Goal: Information Seeking & Learning: Learn about a topic

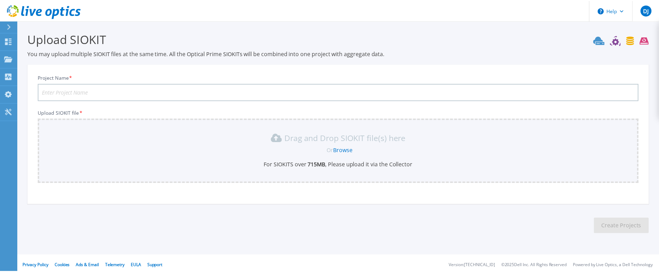
scroll to position [2, 0]
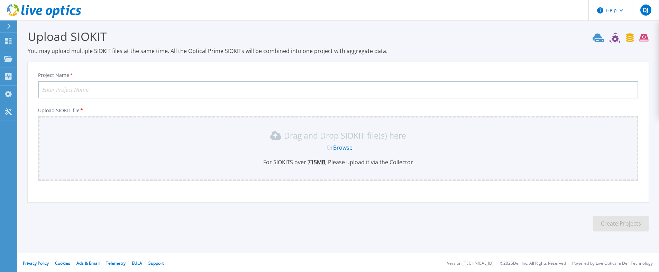
click at [343, 146] on link "Browse" at bounding box center [342, 148] width 19 height 8
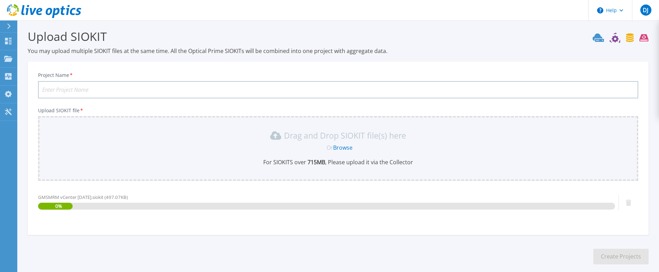
scroll to position [37, 0]
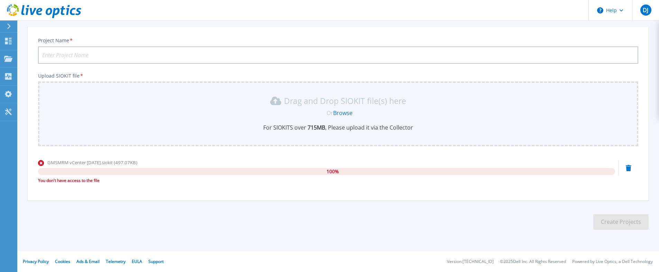
click at [87, 181] on div "You don't have access to the file" at bounding box center [326, 180] width 577 height 7
click at [95, 164] on span "GMSMRM vCenter Aug25.siokit (497.07KB)" at bounding box center [92, 162] width 90 height 6
click at [8, 40] on icon at bounding box center [8, 41] width 8 height 7
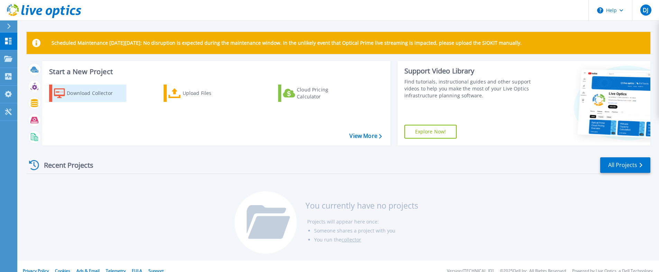
click at [70, 95] on div "Download Collector" at bounding box center [94, 93] width 55 height 14
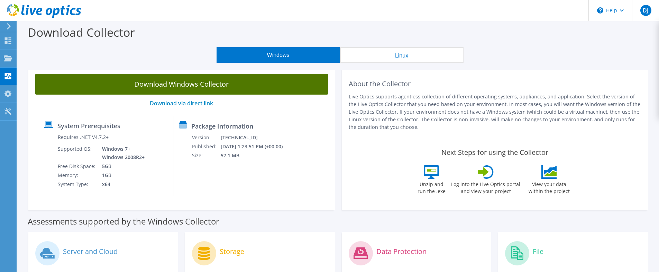
click at [179, 86] on link "Download Windows Collector" at bounding box center [181, 84] width 293 height 21
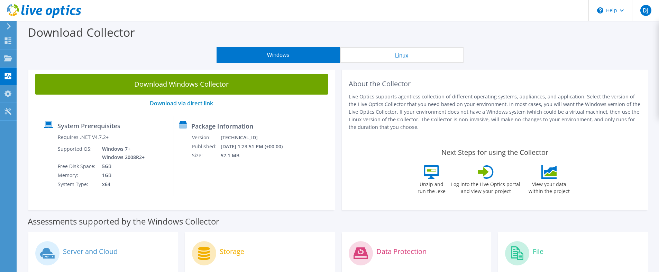
click at [157, 44] on div "Download Collector" at bounding box center [338, 34] width 635 height 26
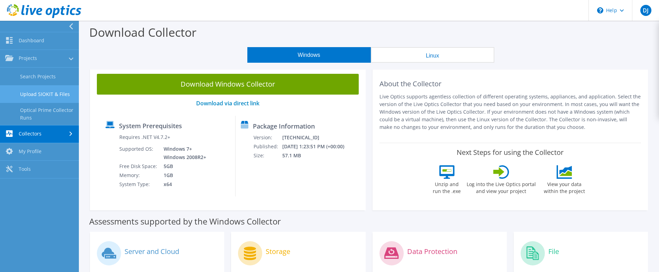
click at [51, 93] on link "Upload SIOKIT & Files" at bounding box center [39, 94] width 79 height 18
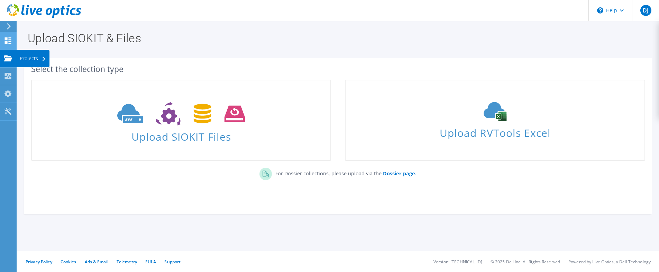
click at [6, 43] on use at bounding box center [8, 40] width 7 height 7
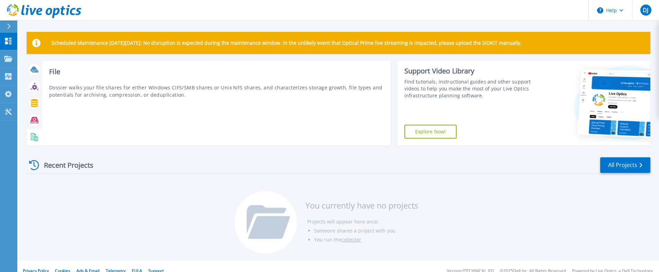
click at [33, 138] on rect at bounding box center [33, 138] width 3 height 0
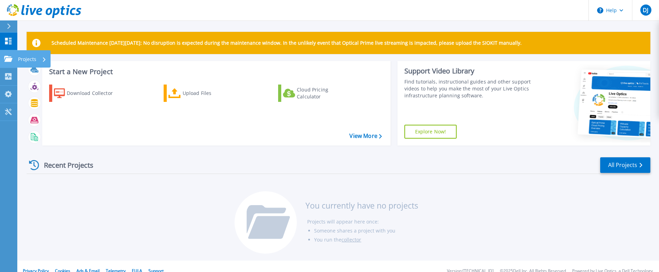
click at [9, 62] on link "Projects Projects" at bounding box center [8, 59] width 17 height 18
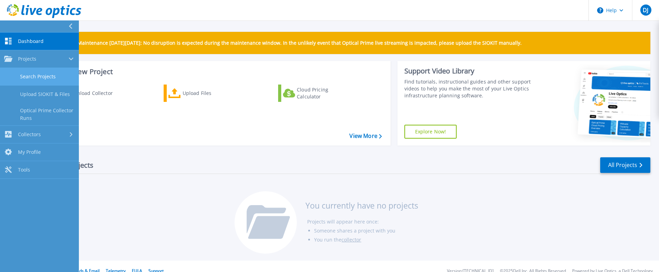
click at [25, 78] on link "Search Projects" at bounding box center [39, 77] width 79 height 18
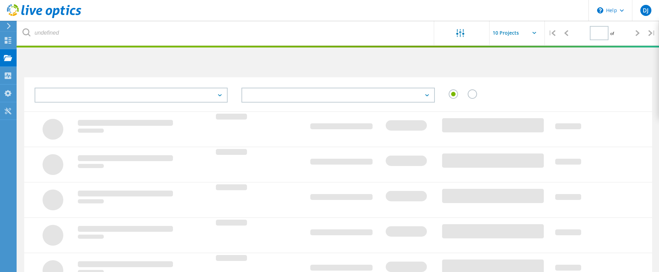
type input "1"
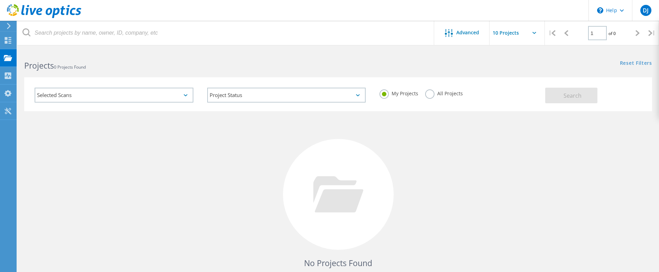
click at [434, 96] on div "All Projects" at bounding box center [444, 94] width 38 height 10
click at [424, 93] on div "My Projects All Projects" at bounding box center [459, 94] width 173 height 26
click at [431, 93] on label "All Projects" at bounding box center [444, 92] width 38 height 7
click at [0, 0] on input "All Projects" at bounding box center [0, 0] width 0 height 0
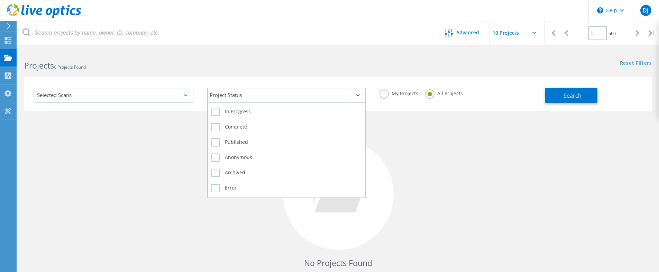
click at [262, 92] on div "Project Status" at bounding box center [286, 95] width 159 height 15
click at [216, 111] on label "In Progress" at bounding box center [286, 112] width 151 height 8
click at [0, 0] on input "In Progress" at bounding box center [0, 0] width 0 height 0
drag, startPoint x: 215, startPoint y: 125, endPoint x: 215, endPoint y: 129, distance: 4.2
click at [215, 126] on label "Complete" at bounding box center [286, 127] width 151 height 8
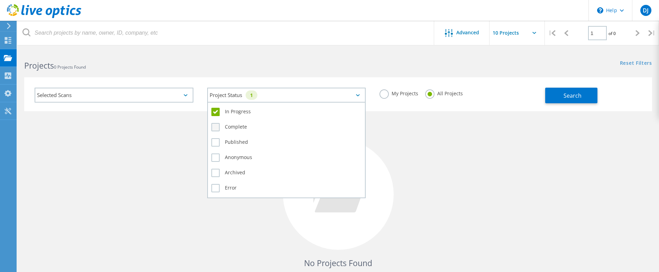
click at [0, 0] on input "Complete" at bounding box center [0, 0] width 0 height 0
click at [215, 140] on label "Published" at bounding box center [286, 142] width 151 height 8
click at [0, 0] on input "Published" at bounding box center [0, 0] width 0 height 0
click at [216, 153] on div "Anonymous" at bounding box center [286, 159] width 151 height 15
click at [216, 168] on div "Archived" at bounding box center [286, 174] width 151 height 15
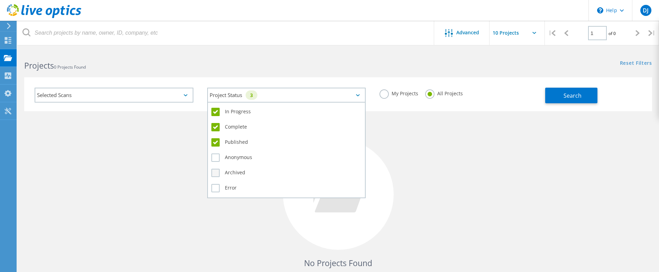
click at [216, 174] on label "Archived" at bounding box center [286, 173] width 151 height 8
click at [0, 0] on input "Archived" at bounding box center [0, 0] width 0 height 0
click at [215, 188] on label "Error" at bounding box center [286, 188] width 151 height 8
click at [0, 0] on input "Error" at bounding box center [0, 0] width 0 height 0
click at [215, 161] on label "Anonymous" at bounding box center [286, 157] width 151 height 8
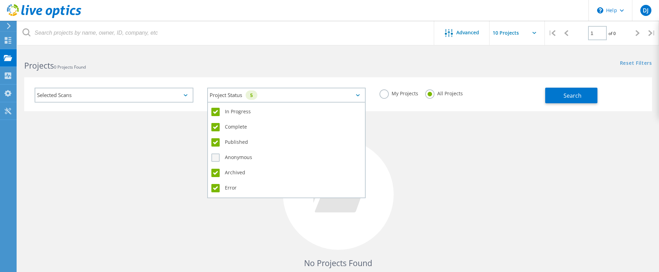
click at [0, 0] on input "Anonymous" at bounding box center [0, 0] width 0 height 0
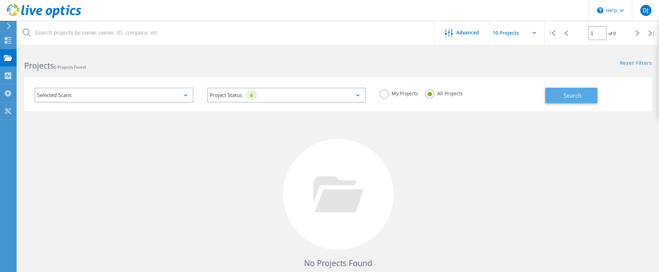
click at [572, 94] on span "Search" at bounding box center [573, 96] width 18 height 8
click at [500, 36] on input "text" at bounding box center [524, 33] width 69 height 24
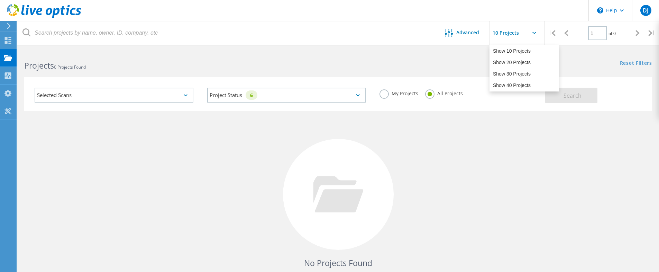
click at [500, 36] on input "text" at bounding box center [524, 33] width 69 height 24
click at [82, 95] on div "Selected Scans" at bounding box center [114, 95] width 159 height 15
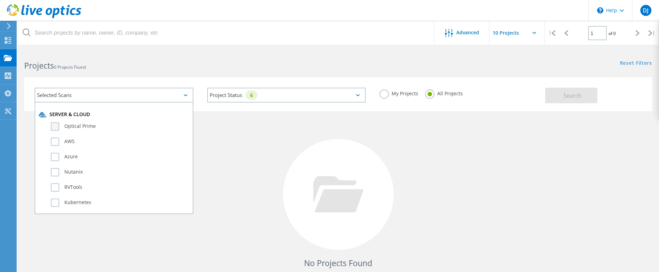
click at [53, 128] on label "Optical Prime" at bounding box center [120, 126] width 138 height 8
click at [0, 0] on input "Optical Prime" at bounding box center [0, 0] width 0 height 0
click at [53, 139] on label "AWS" at bounding box center [120, 141] width 138 height 8
click at [0, 0] on input "AWS" at bounding box center [0, 0] width 0 height 0
click at [56, 157] on label "Azure" at bounding box center [120, 157] width 138 height 8
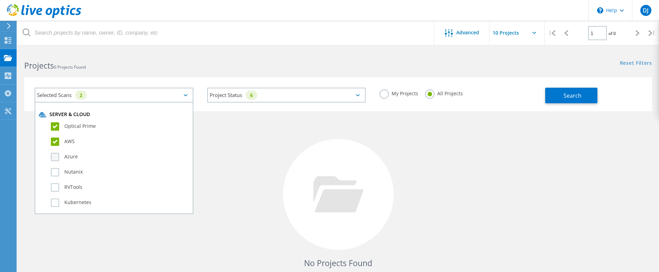
click at [0, 0] on input "Azure" at bounding box center [0, 0] width 0 height 0
click at [57, 173] on label "Nutanix" at bounding box center [120, 172] width 138 height 8
click at [0, 0] on input "Nutanix" at bounding box center [0, 0] width 0 height 0
click at [57, 188] on label "RVTools" at bounding box center [120, 187] width 138 height 8
click at [0, 0] on input "RVTools" at bounding box center [0, 0] width 0 height 0
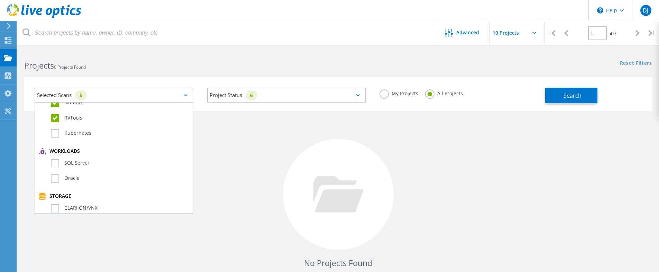
scroll to position [104, 0]
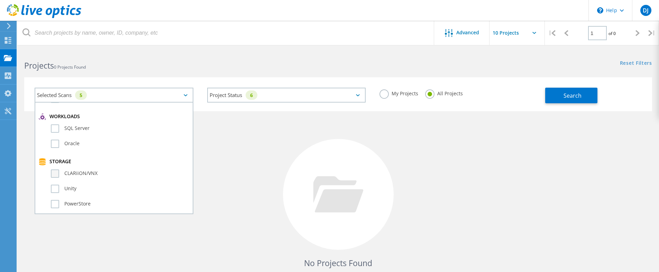
click at [58, 173] on label "CLARiiON/VNX" at bounding box center [120, 173] width 138 height 8
click at [0, 0] on input "CLARiiON/VNX" at bounding box center [0, 0] width 0 height 0
drag, startPoint x: 54, startPoint y: 145, endPoint x: 54, endPoint y: 137, distance: 7.6
click at [54, 144] on label "Oracle" at bounding box center [120, 143] width 138 height 8
click at [0, 0] on input "Oracle" at bounding box center [0, 0] width 0 height 0
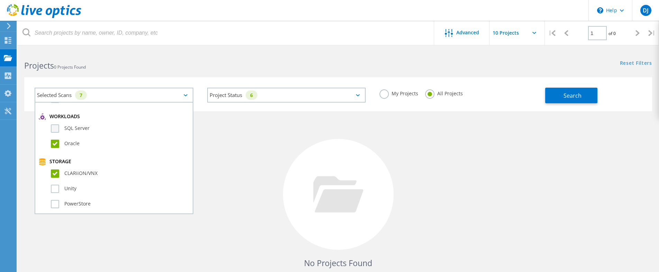
click at [54, 129] on label "SQL Server" at bounding box center [120, 128] width 138 height 8
click at [0, 0] on input "SQL Server" at bounding box center [0, 0] width 0 height 0
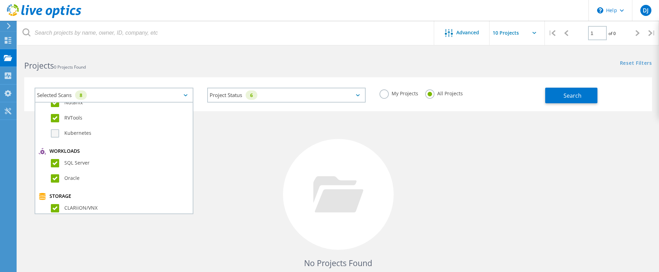
click at [56, 135] on label "Kubernetes" at bounding box center [120, 133] width 138 height 8
click at [0, 0] on input "Kubernetes" at bounding box center [0, 0] width 0 height 0
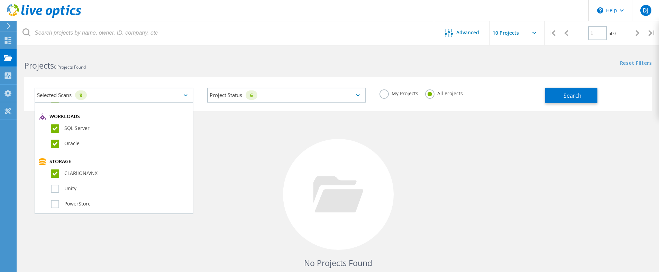
scroll to position [138, 0]
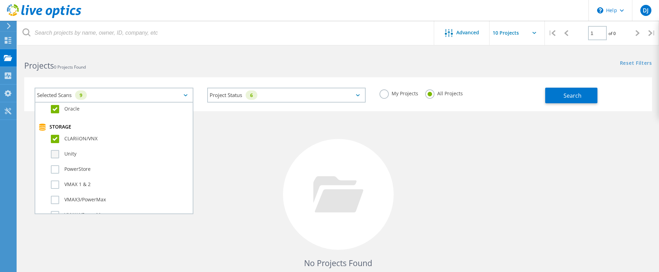
click at [59, 153] on label "Unity" at bounding box center [120, 154] width 138 height 8
click at [0, 0] on input "Unity" at bounding box center [0, 0] width 0 height 0
click at [57, 167] on label "PowerStore" at bounding box center [120, 169] width 138 height 8
click at [0, 0] on input "PowerStore" at bounding box center [0, 0] width 0 height 0
click at [56, 185] on label "VMAX 1 & 2" at bounding box center [120, 184] width 138 height 8
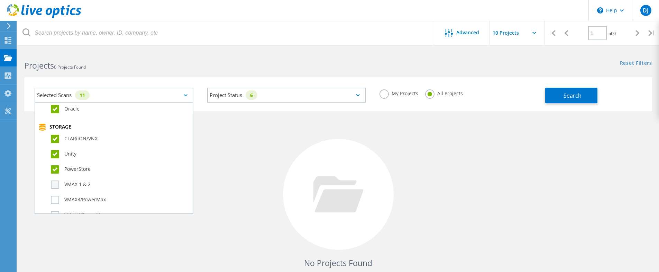
click at [0, 0] on input "VMAX 1 & 2" at bounding box center [0, 0] width 0 height 0
click at [54, 200] on label "VMAX3/PowerMax" at bounding box center [120, 200] width 138 height 8
click at [0, 0] on input "VMAX3/PowerMax" at bounding box center [0, 0] width 0 height 0
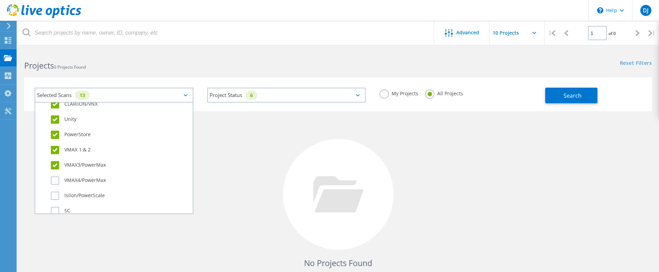
scroll to position [208, 0]
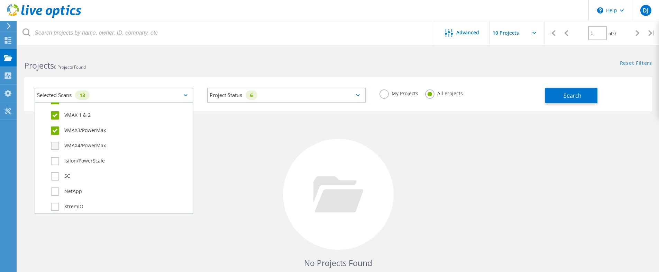
click at [54, 144] on label "VMAX4/PowerMax" at bounding box center [120, 146] width 138 height 8
click at [0, 0] on input "VMAX4/PowerMax" at bounding box center [0, 0] width 0 height 0
click at [55, 158] on label "Isilon/PowerScale" at bounding box center [120, 161] width 138 height 8
click at [0, 0] on input "Isilon/PowerScale" at bounding box center [0, 0] width 0 height 0
click at [55, 176] on label "SC" at bounding box center [120, 176] width 138 height 8
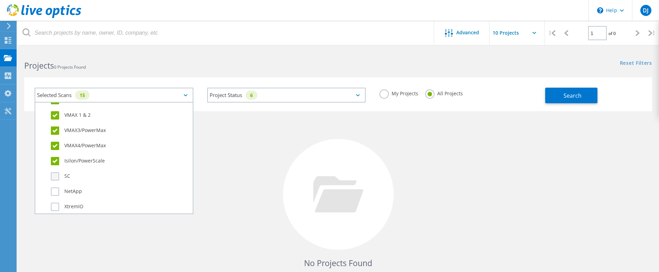
click at [0, 0] on input "SC" at bounding box center [0, 0] width 0 height 0
click at [56, 191] on label "NetApp" at bounding box center [120, 191] width 138 height 8
click at [0, 0] on input "NetApp" at bounding box center [0, 0] width 0 height 0
click at [56, 209] on label "XtremIO" at bounding box center [120, 206] width 138 height 8
click at [0, 0] on input "XtremIO" at bounding box center [0, 0] width 0 height 0
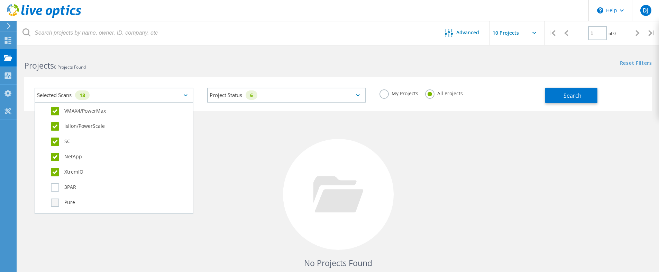
scroll to position [277, 0]
click at [52, 154] on label "3PAR" at bounding box center [120, 152] width 138 height 8
click at [0, 0] on input "3PAR" at bounding box center [0, 0] width 0 height 0
click at [52, 165] on label "Pure" at bounding box center [120, 168] width 138 height 8
click at [0, 0] on input "Pure" at bounding box center [0, 0] width 0 height 0
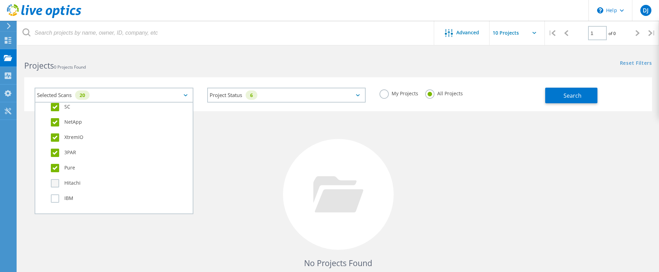
click at [54, 182] on label "Hitachi" at bounding box center [120, 183] width 138 height 8
click at [0, 0] on input "Hitachi" at bounding box center [0, 0] width 0 height 0
click at [56, 198] on label "IBM" at bounding box center [120, 198] width 138 height 8
click at [0, 0] on input "IBM" at bounding box center [0, 0] width 0 height 0
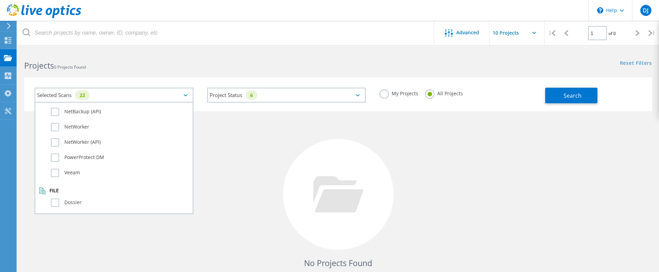
scroll to position [487, 0]
click at [54, 170] on label "Veeam" at bounding box center [120, 170] width 138 height 8
click at [0, 0] on input "Veeam" at bounding box center [0, 0] width 0 height 0
click at [55, 155] on label "PowerProtect DM" at bounding box center [120, 155] width 138 height 8
click at [0, 0] on input "PowerProtect DM" at bounding box center [0, 0] width 0 height 0
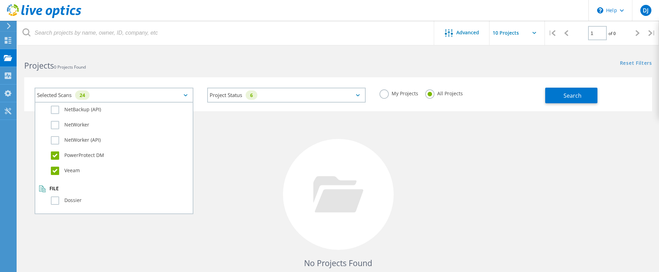
drag, startPoint x: 55, startPoint y: 143, endPoint x: 55, endPoint y: 133, distance: 10.4
click at [55, 143] on label "NetWorker (API)" at bounding box center [120, 140] width 138 height 8
click at [0, 0] on input "NetWorker (API)" at bounding box center [0, 0] width 0 height 0
click at [55, 128] on label "NetWorker" at bounding box center [120, 125] width 138 height 8
click at [0, 0] on input "NetWorker" at bounding box center [0, 0] width 0 height 0
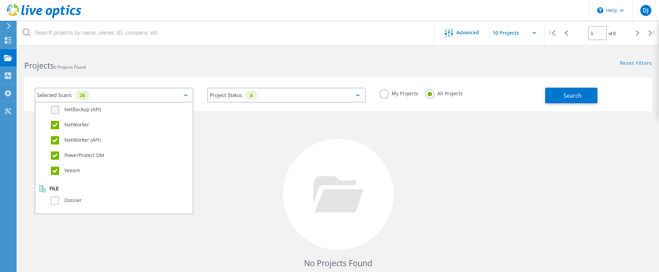
click at [56, 111] on label "NetBackup (API)" at bounding box center [120, 110] width 138 height 8
click at [0, 0] on input "NetBackup (API)" at bounding box center [0, 0] width 0 height 0
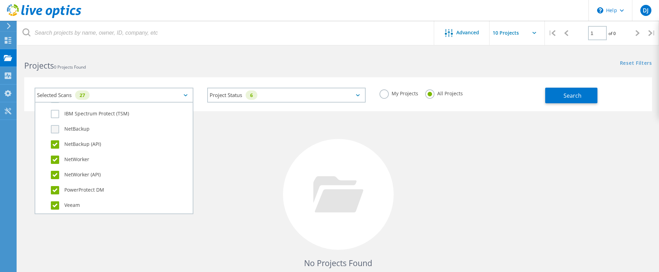
scroll to position [417, 0]
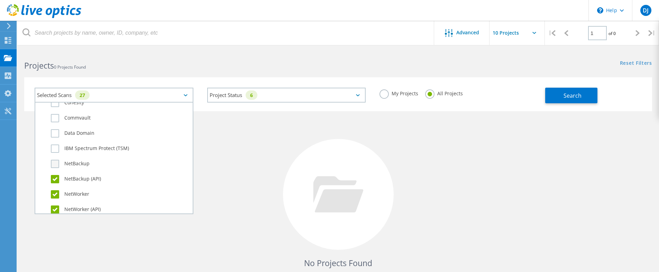
click at [59, 160] on label "NetBackup" at bounding box center [120, 164] width 138 height 8
click at [0, 0] on input "NetBackup" at bounding box center [0, 0] width 0 height 0
click at [56, 145] on label "IBM Spectrum Protect (TSM)" at bounding box center [120, 148] width 138 height 8
click at [0, 0] on input "IBM Spectrum Protect (TSM)" at bounding box center [0, 0] width 0 height 0
click at [54, 133] on label "Data Domain" at bounding box center [120, 133] width 138 height 8
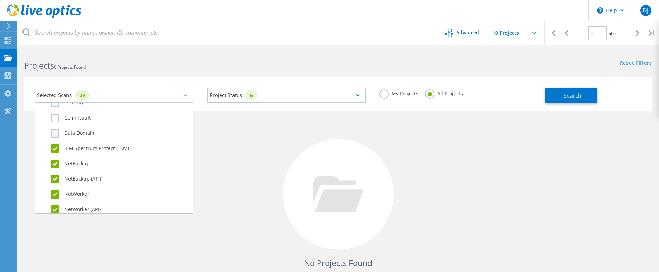
click at [0, 0] on input "Data Domain" at bounding box center [0, 0] width 0 height 0
click at [54, 118] on label "Commvault" at bounding box center [120, 118] width 138 height 8
click at [0, 0] on input "Commvault" at bounding box center [0, 0] width 0 height 0
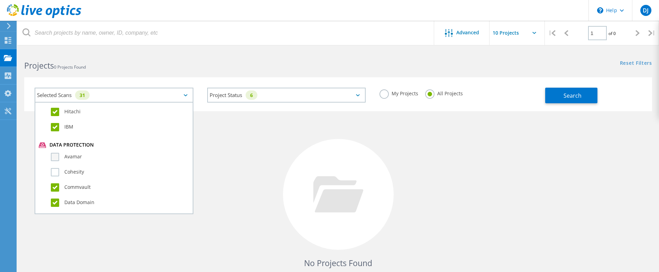
click at [56, 155] on label "Avamar" at bounding box center [120, 157] width 138 height 8
click at [0, 0] on input "Avamar" at bounding box center [0, 0] width 0 height 0
click at [54, 172] on label "Cohesity" at bounding box center [120, 172] width 138 height 8
click at [0, 0] on input "Cohesity" at bounding box center [0, 0] width 0 height 0
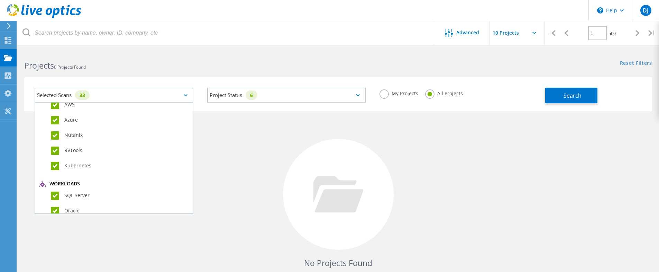
scroll to position [0, 0]
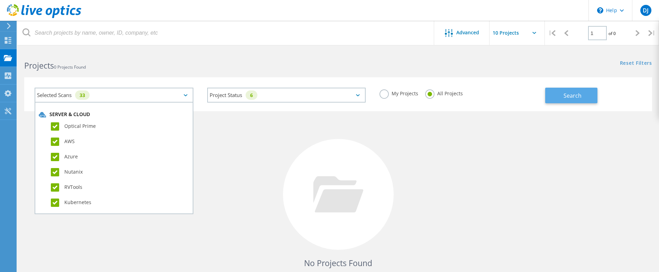
click at [578, 94] on span "Search" at bounding box center [573, 96] width 18 height 8
